Goal: Transaction & Acquisition: Subscribe to service/newsletter

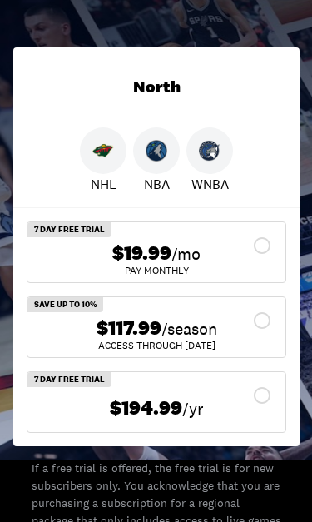
scroll to position [331, 0]
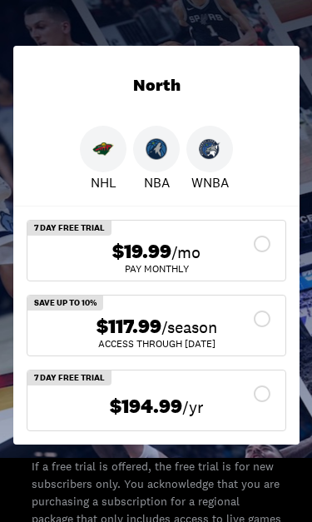
click at [267, 320] on div "$117.99 /season" at bounding box center [156, 326] width 231 height 24
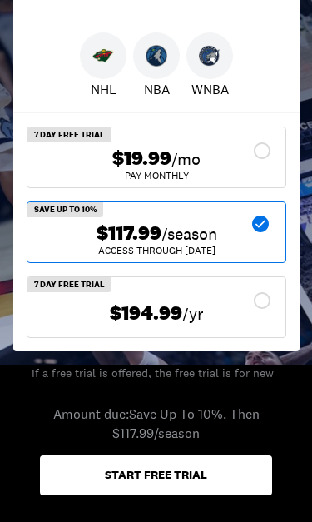
scroll to position [438, 0]
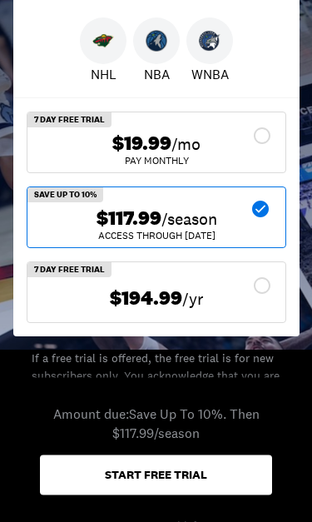
click at [181, 459] on div "Start free trial" at bounding box center [156, 474] width 102 height 12
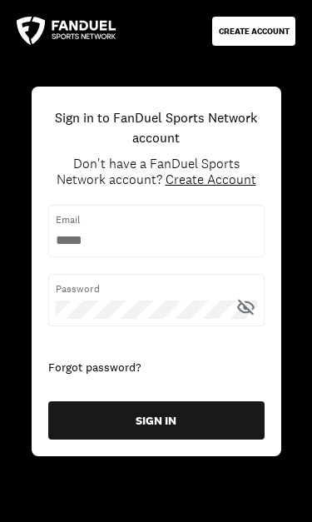
click at [159, 245] on input "username" at bounding box center [156, 240] width 201 height 18
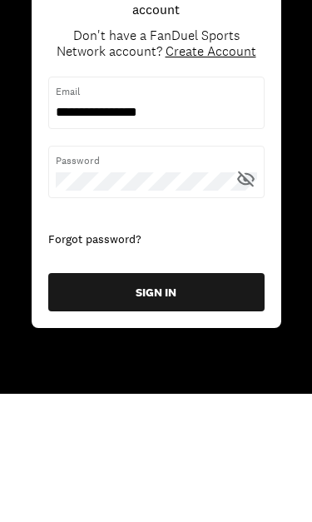
type input "**********"
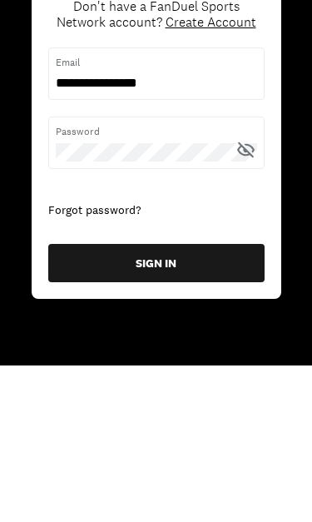
click at [255, 297] on icon at bounding box center [245, 307] width 21 height 21
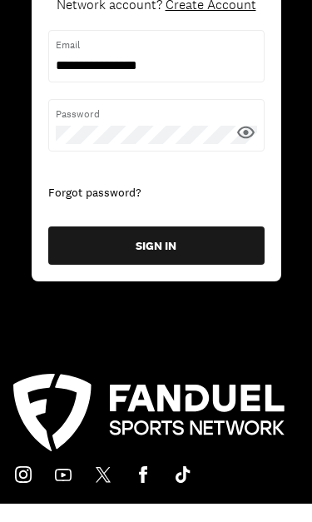
scroll to position [176, 0]
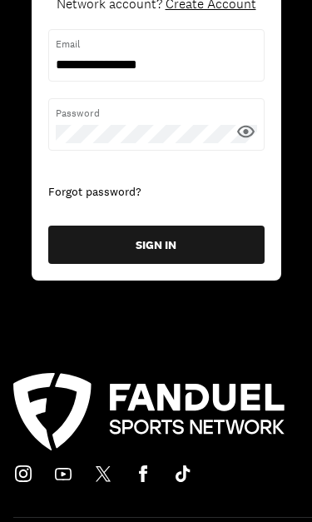
click at [287, 289] on div "CREATE ACCOUNT Sign in to FanDuel Sports Network account Don't have a FanDuel S…" at bounding box center [156, 85] width 312 height 522
click at [200, 242] on button "SIGN IN" at bounding box center [156, 244] width 216 height 38
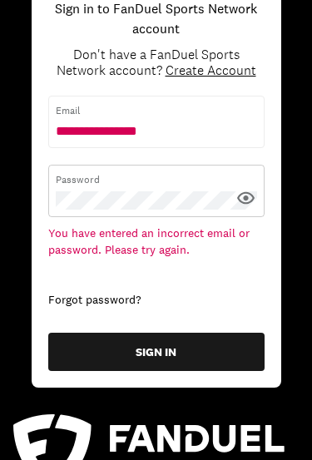
scroll to position [108, 0]
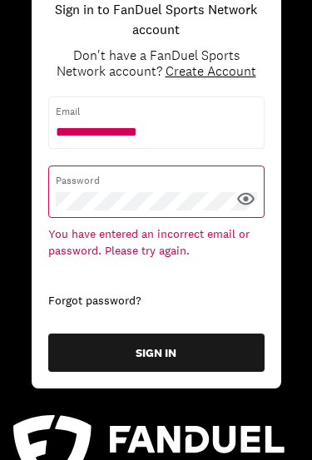
click at [191, 74] on span "Create Account" at bounding box center [211, 70] width 91 height 17
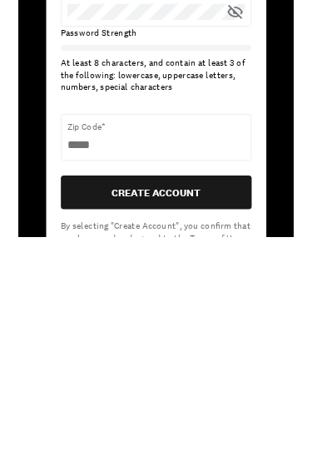
scroll to position [302, 0]
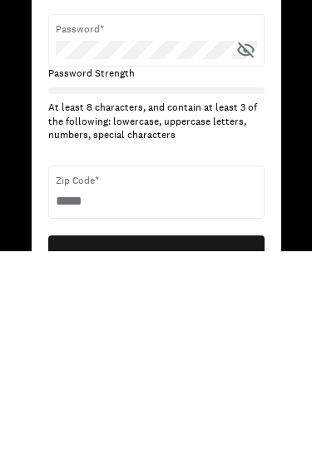
click at [245, 250] on icon at bounding box center [245, 260] width 21 height 21
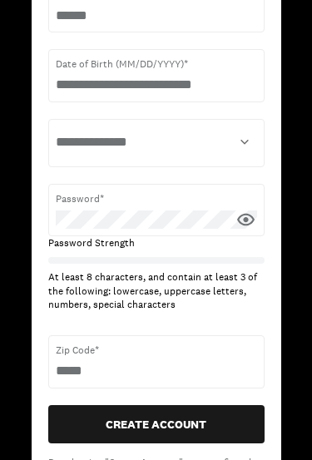
scroll to position [267, 0]
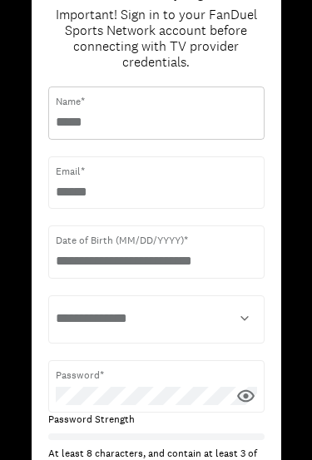
click at [184, 117] on input "text" at bounding box center [156, 122] width 201 height 18
type input "***"
